Goal: Transaction & Acquisition: Purchase product/service

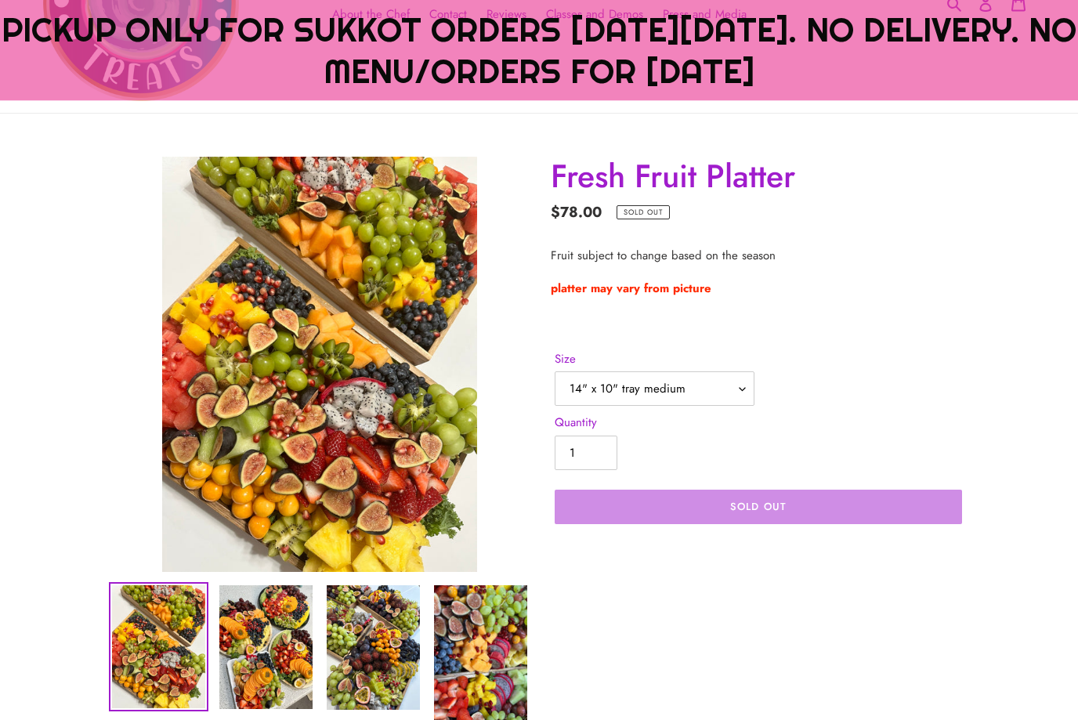
scroll to position [242, 0]
click at [740, 391] on select "14" x 10" tray medium 14x14" tray large square Acrylic clear tray 17.5x 12"" at bounding box center [655, 388] width 200 height 34
select select "Acrylic clear tray 17.5x 12""
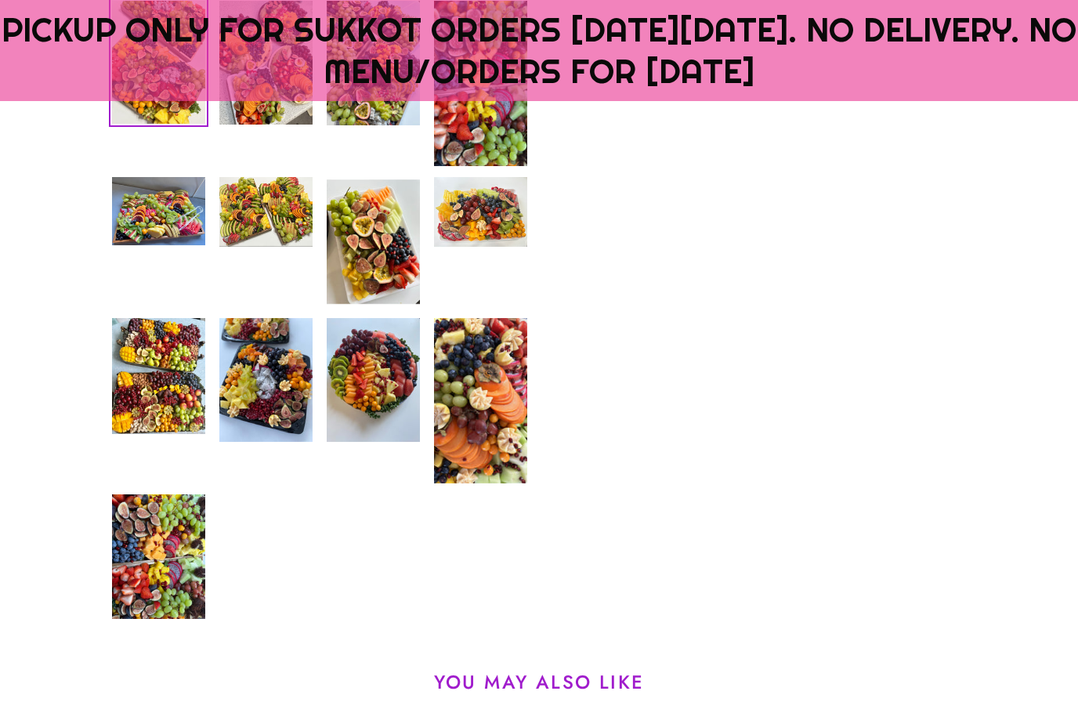
click at [487, 436] on img at bounding box center [481, 401] width 96 height 168
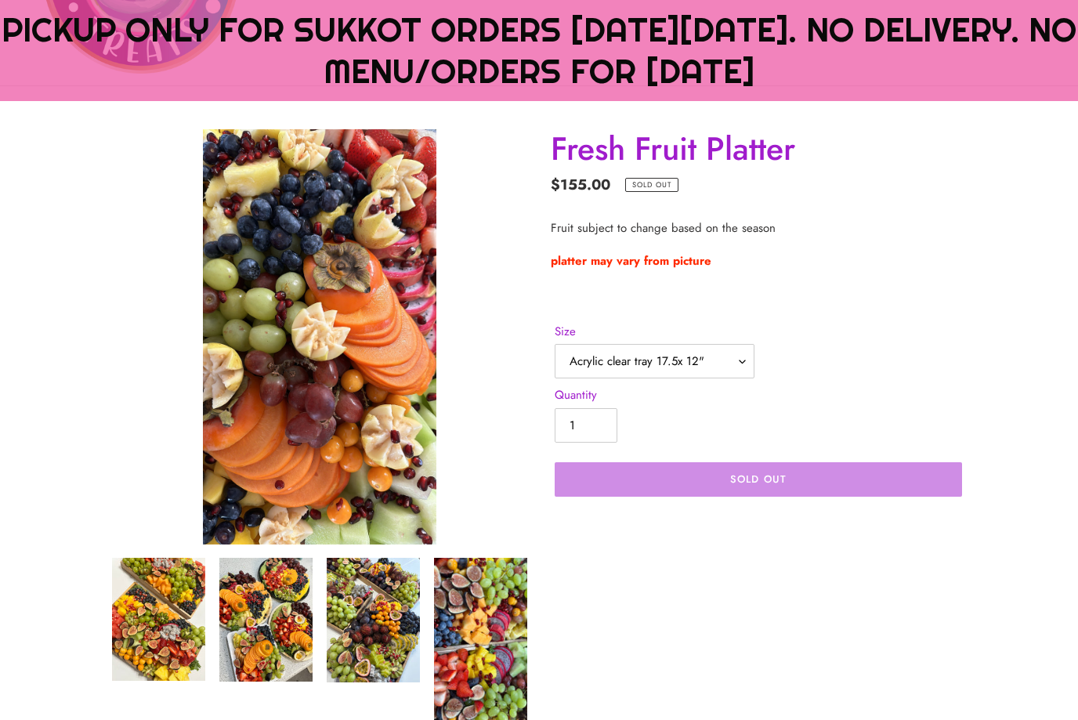
scroll to position [269, 0]
click at [483, 624] on img at bounding box center [481, 641] width 96 height 168
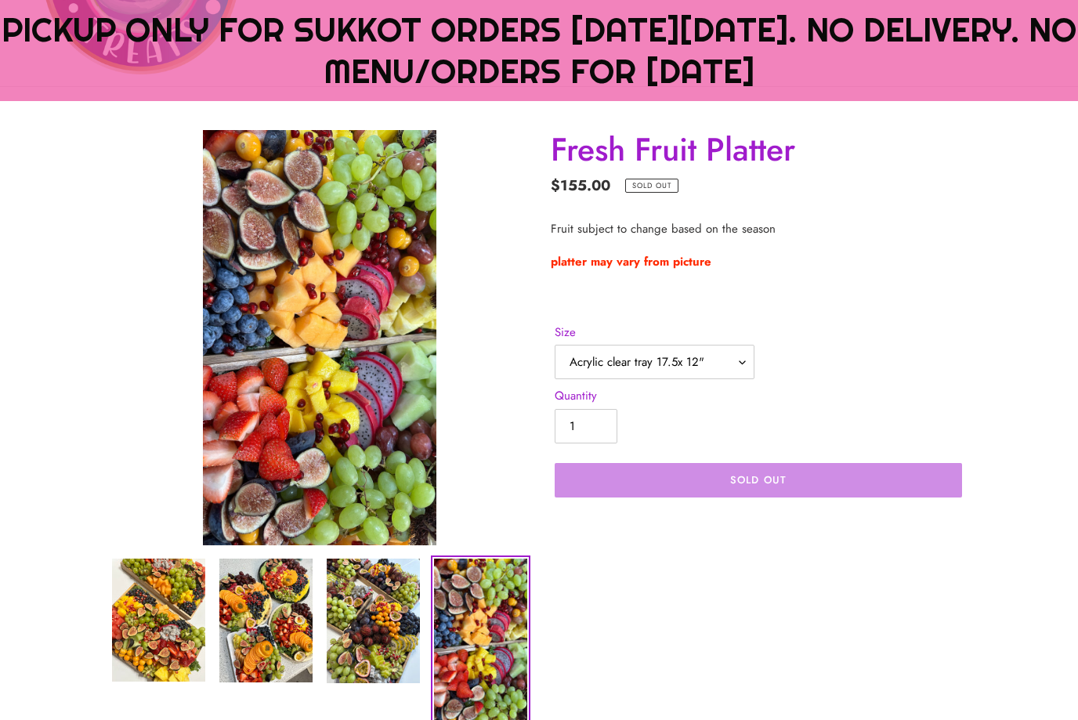
click at [383, 622] on img at bounding box center [373, 621] width 96 height 128
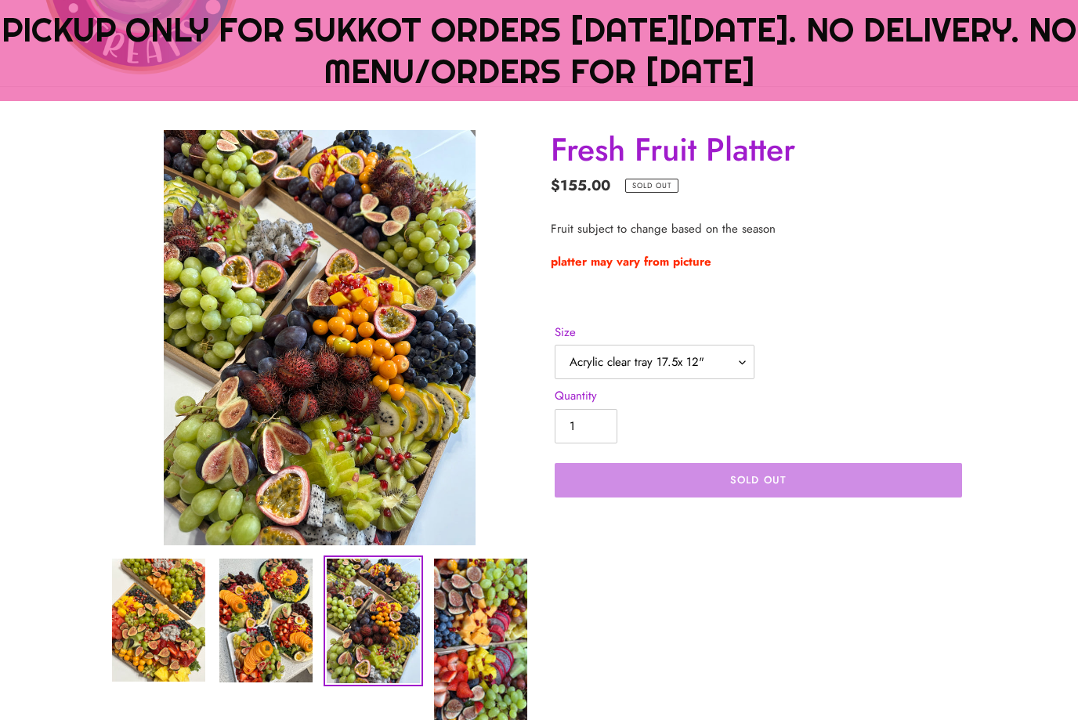
click at [286, 642] on img at bounding box center [266, 620] width 96 height 127
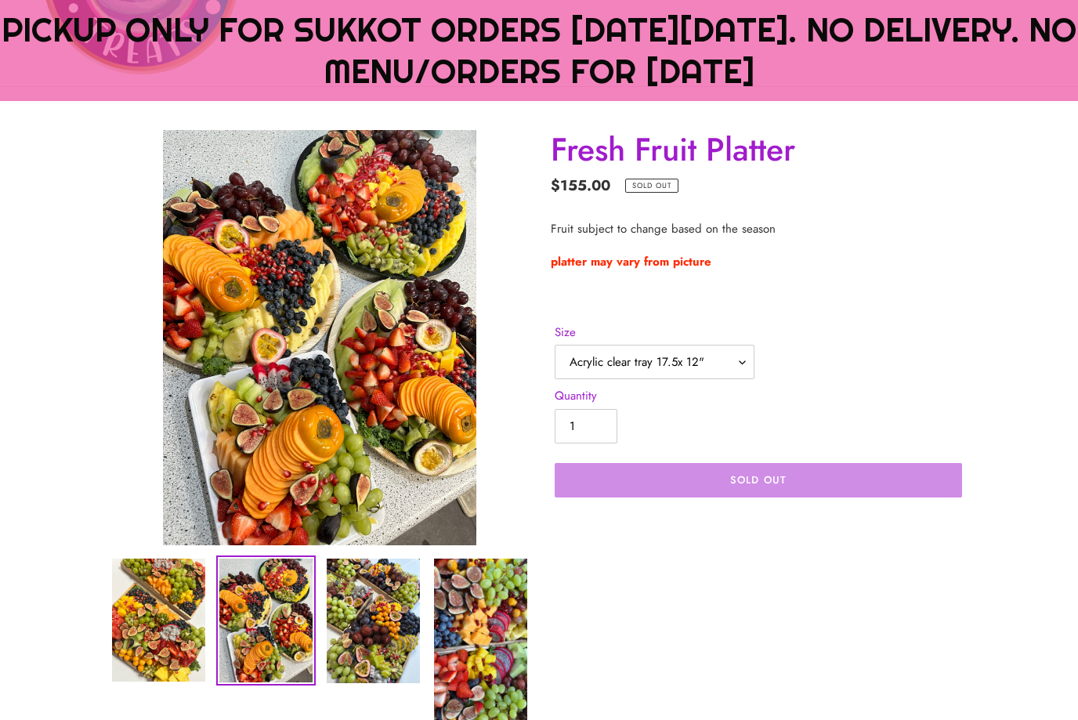
click at [158, 642] on img at bounding box center [158, 620] width 96 height 126
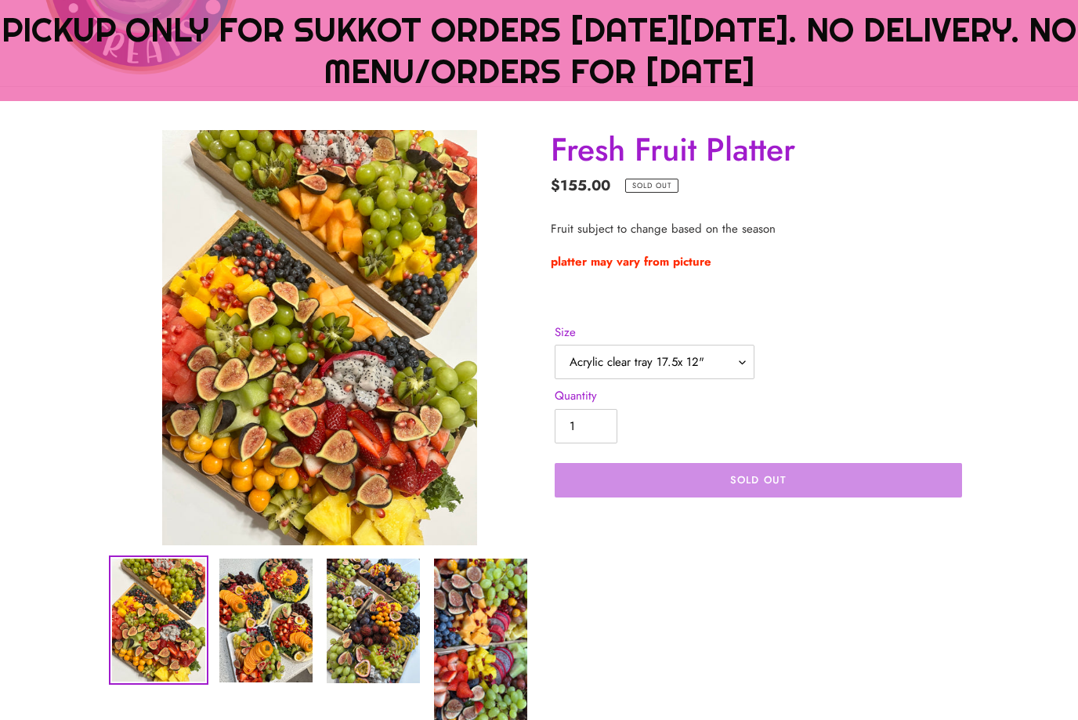
click at [265, 640] on img at bounding box center [266, 620] width 96 height 127
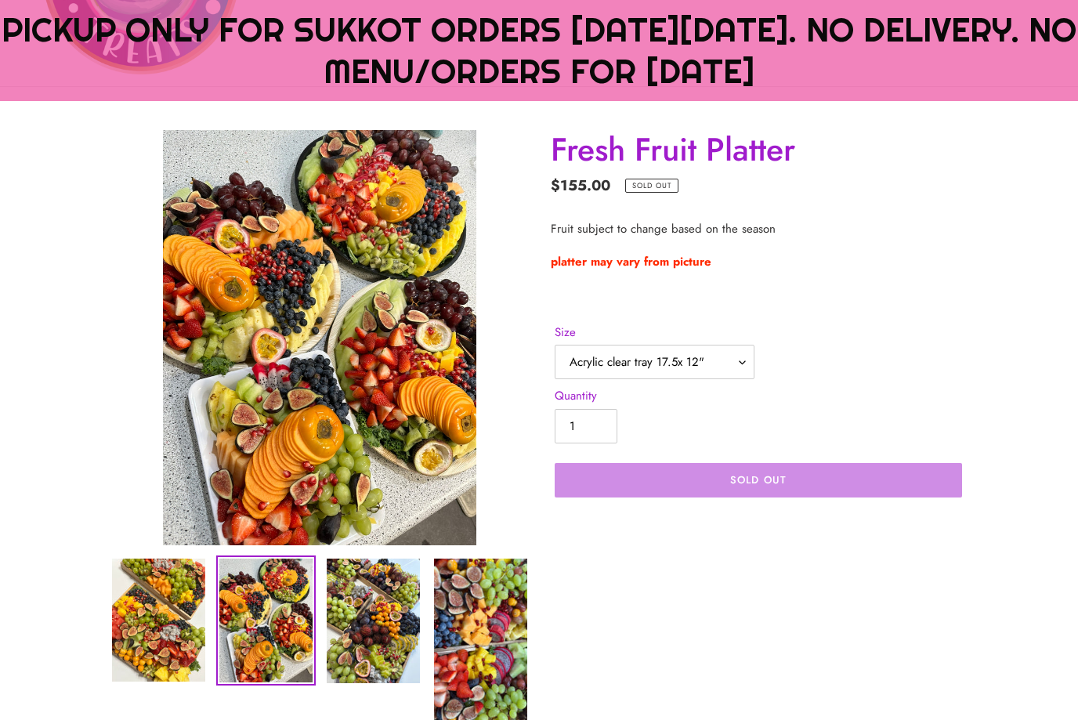
click at [338, 623] on img at bounding box center [373, 621] width 96 height 128
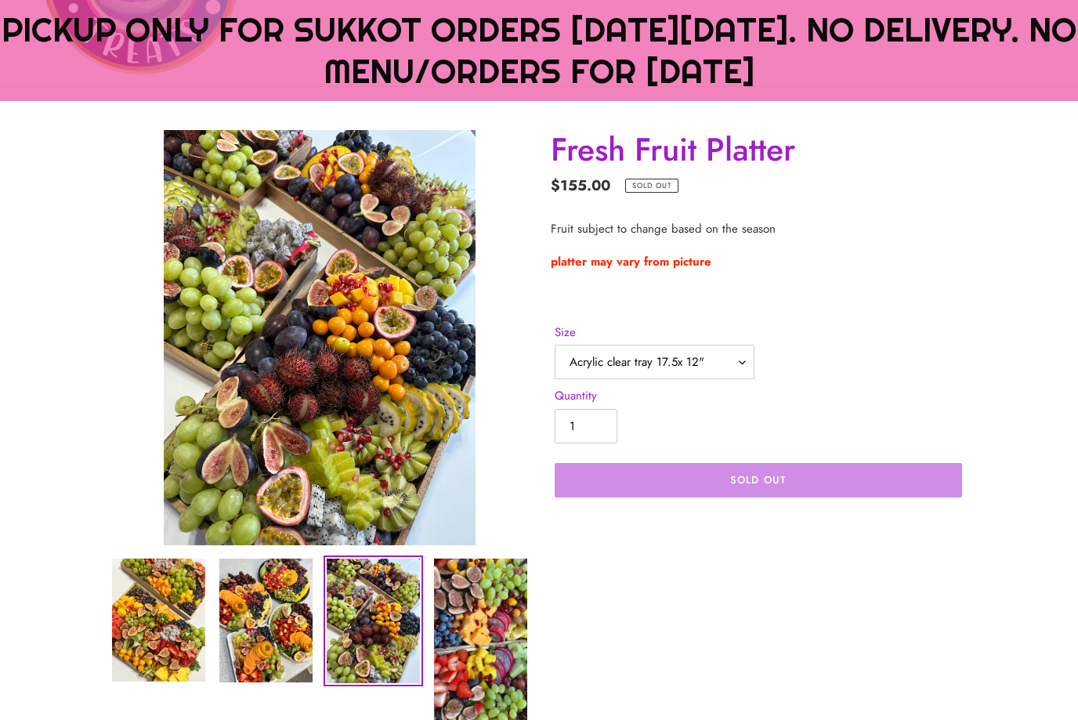
click at [447, 613] on img at bounding box center [481, 641] width 96 height 168
